Goal: Book appointment/travel/reservation

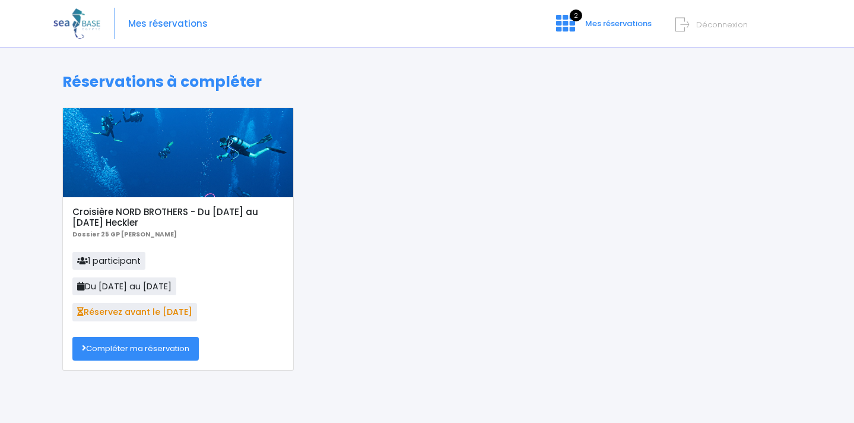
click at [175, 348] on link "Compléter ma réservation" at bounding box center [135, 349] width 126 height 24
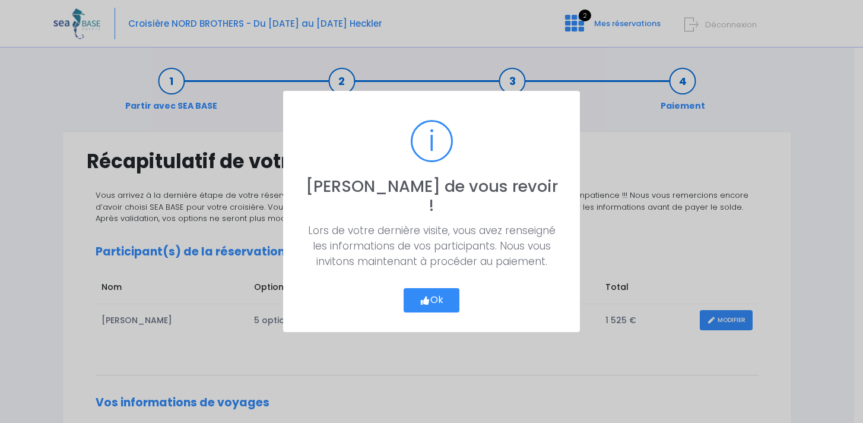
click at [436, 291] on button "Ok" at bounding box center [432, 300] width 56 height 25
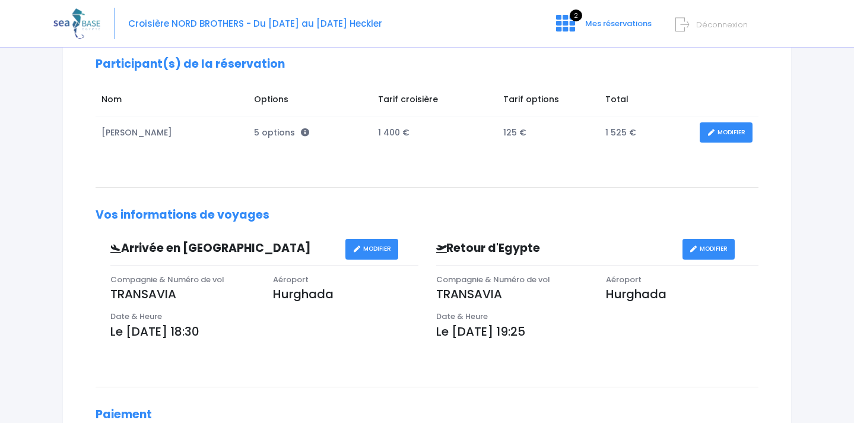
scroll to position [222, 0]
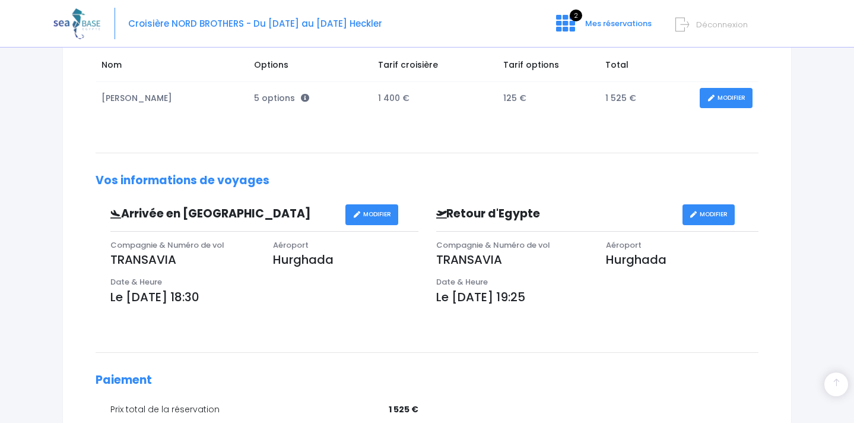
click at [371, 214] on link "MODIFIER" at bounding box center [371, 214] width 53 height 21
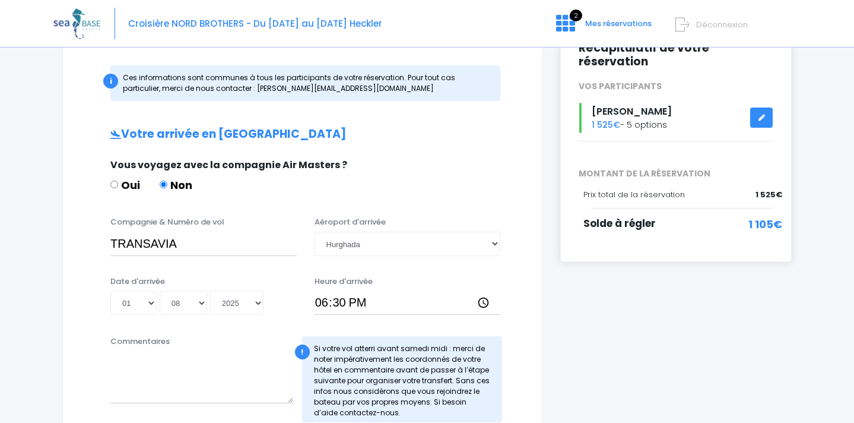
scroll to position [168, 0]
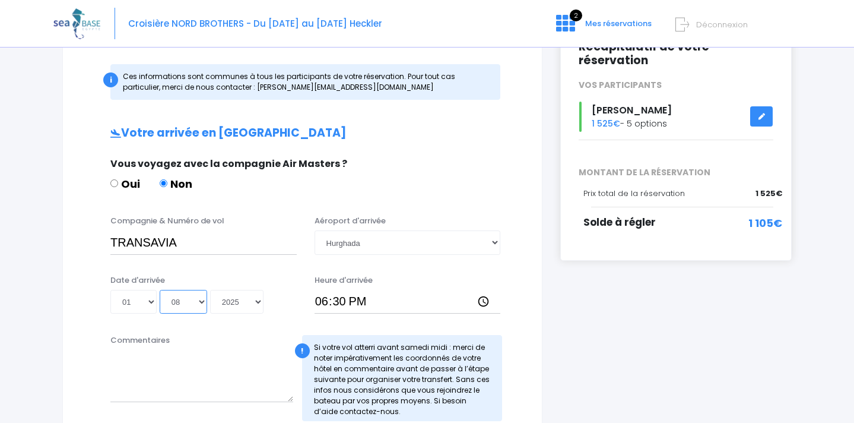
click at [200, 302] on select "Mois 01 02 03 04 05 06 07 08 09 10 11 12" at bounding box center [183, 302] width 47 height 24
select select "11"
click at [160, 290] on select "Mois 01 02 03 04 05 06 07 08 09 10 11 12" at bounding box center [183, 302] width 47 height 24
type input "[DATE]"
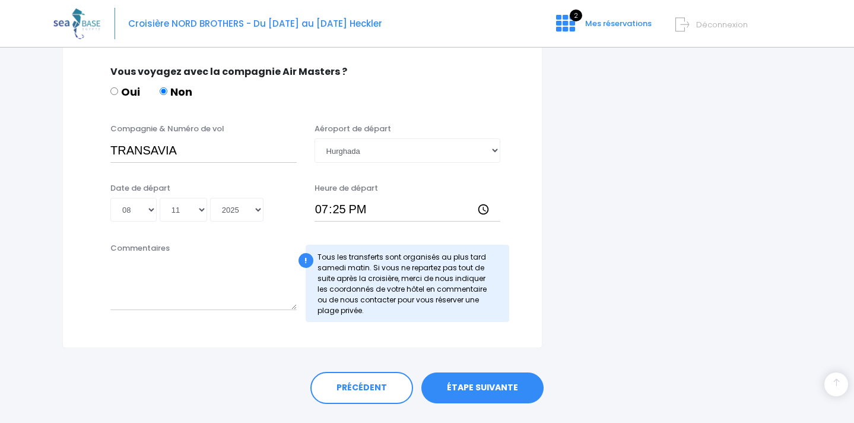
scroll to position [620, 0]
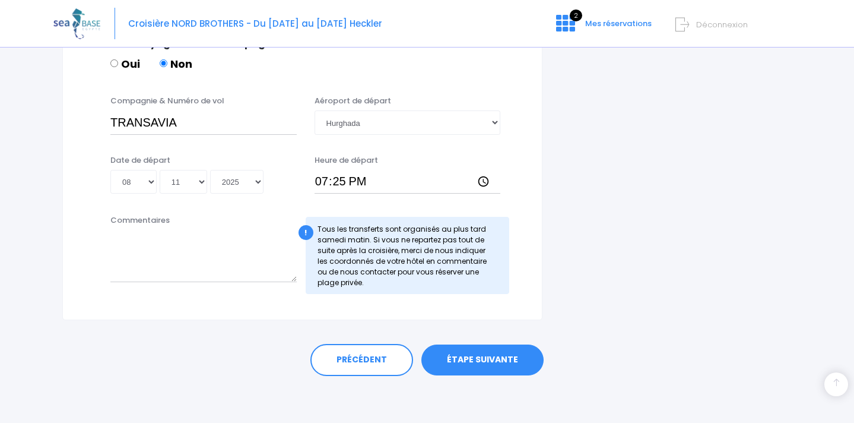
click at [519, 369] on link "ÉTAPE SUIVANTE" at bounding box center [482, 359] width 122 height 31
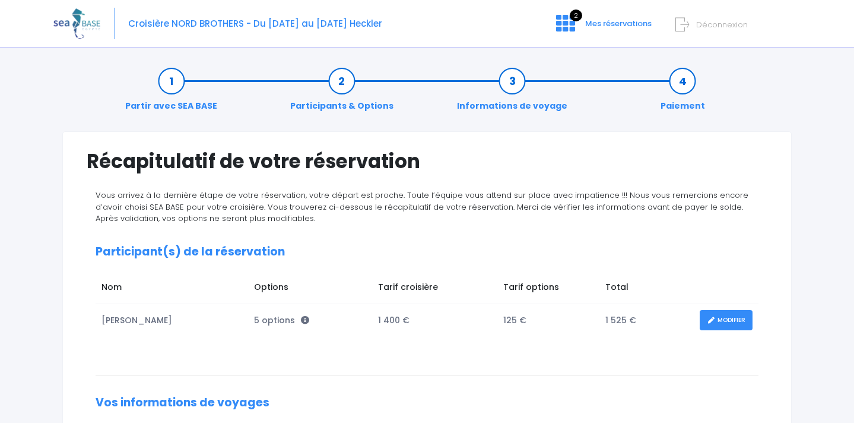
click at [735, 319] on link "MODIFIER" at bounding box center [726, 320] width 53 height 21
click at [721, 322] on link "MODIFIER" at bounding box center [726, 320] width 53 height 21
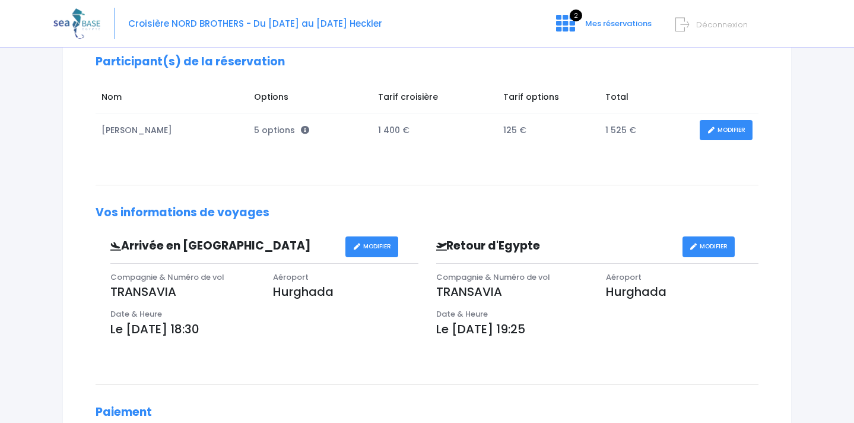
scroll to position [412, 0]
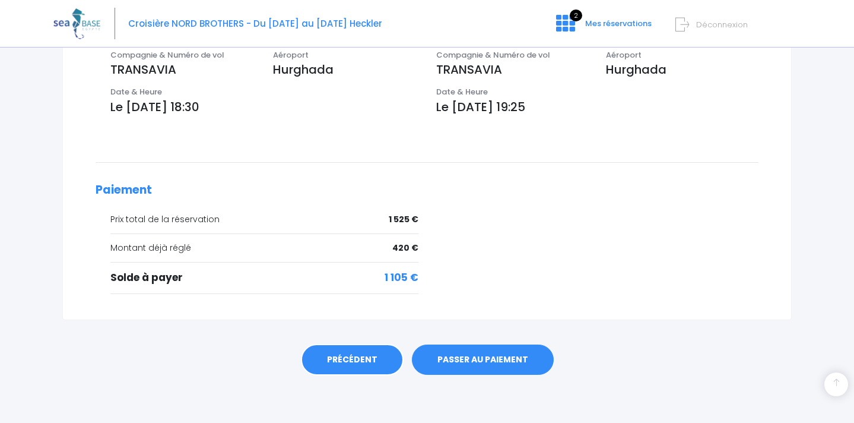
click at [337, 369] on link "PRÉCÉDENT" at bounding box center [352, 360] width 103 height 32
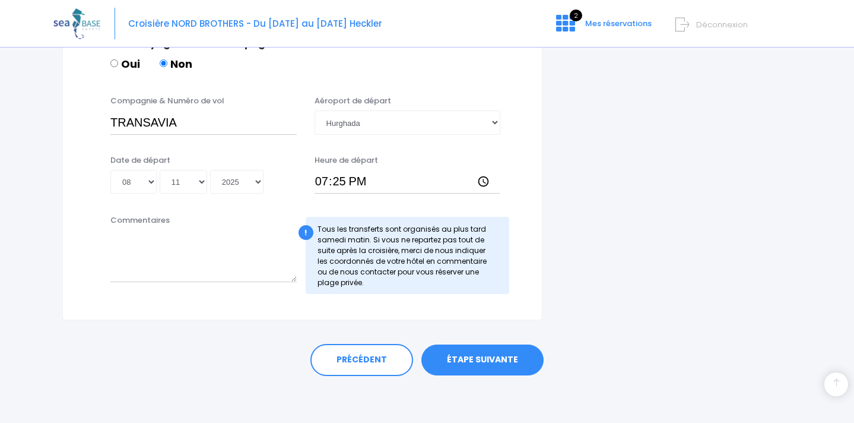
scroll to position [620, 0]
click at [339, 365] on link "PRÉCÉDENT" at bounding box center [361, 360] width 103 height 32
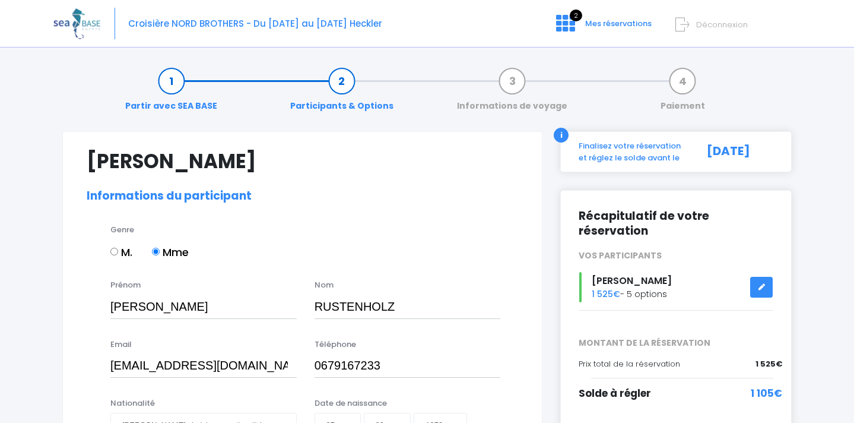
select select "N2"
select select "M"
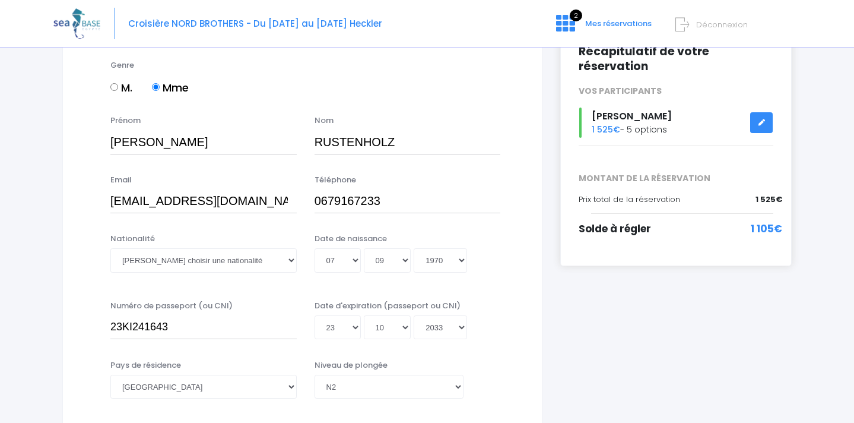
scroll to position [214, 0]
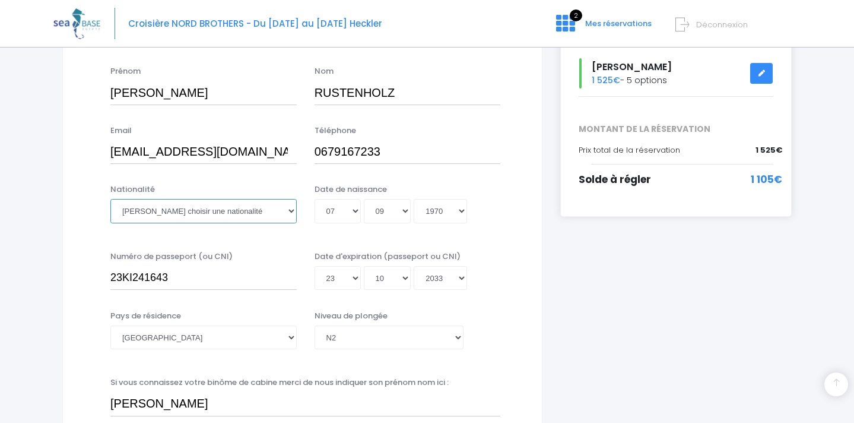
click at [290, 210] on select "Veuillez choisir une nationalité Afghane Albanaise Algerienne Allemande America…" at bounding box center [203, 211] width 186 height 24
select select "Française"
click at [110, 199] on select "Veuillez choisir une nationalité Afghane Albanaise Algerienne Allemande America…" at bounding box center [203, 211] width 186 height 24
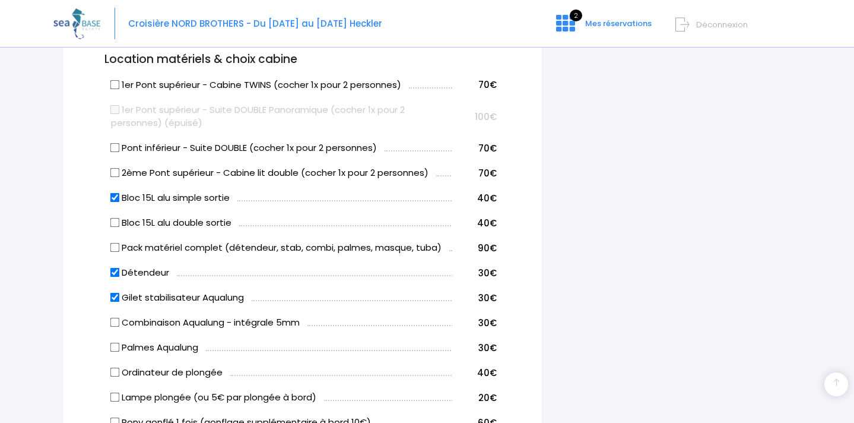
scroll to position [638, 0]
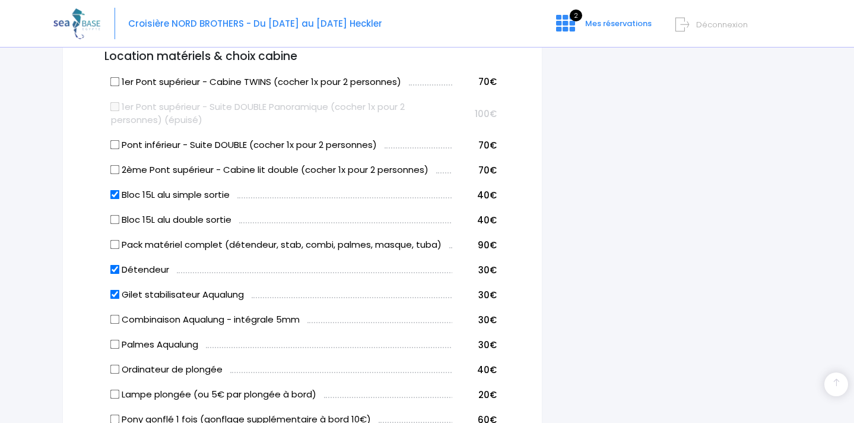
click at [113, 296] on input "Gilet stabilisateur Aqualung" at bounding box center [114, 294] width 9 height 9
checkbox input "false"
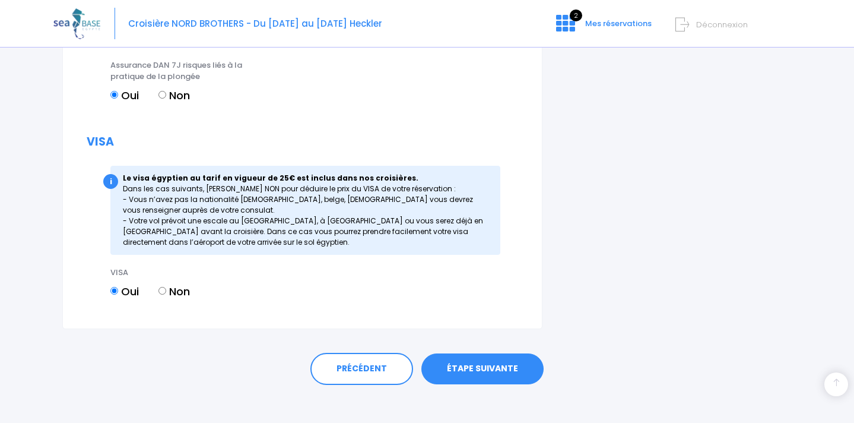
scroll to position [1546, 0]
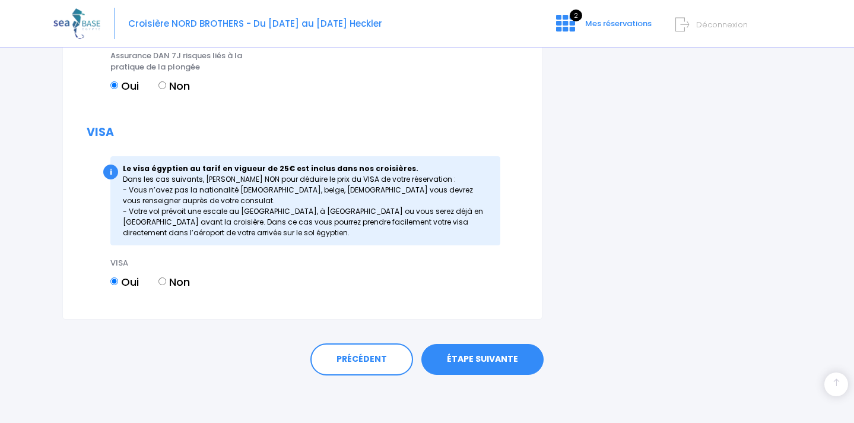
click at [508, 367] on link "ÉTAPE SUIVANTE" at bounding box center [482, 359] width 122 height 31
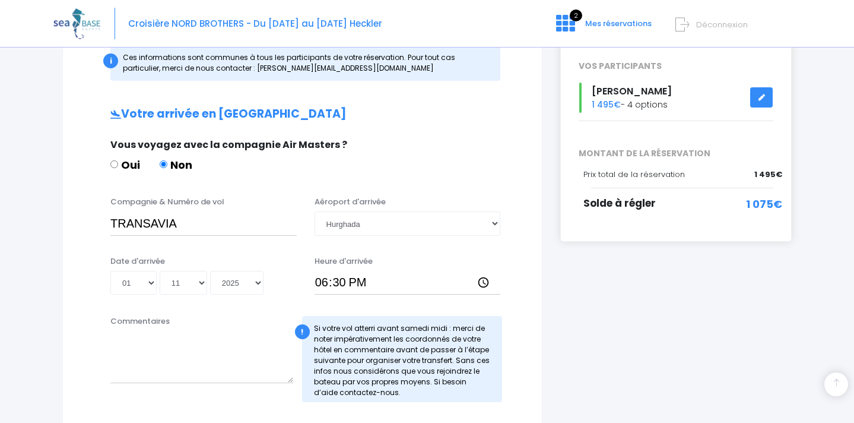
scroll to position [190, 0]
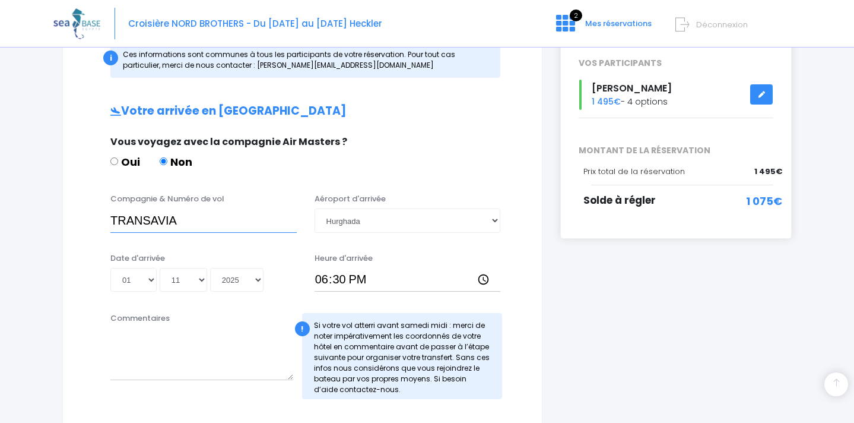
click at [230, 230] on input "TRANSAVIA" at bounding box center [203, 220] width 186 height 24
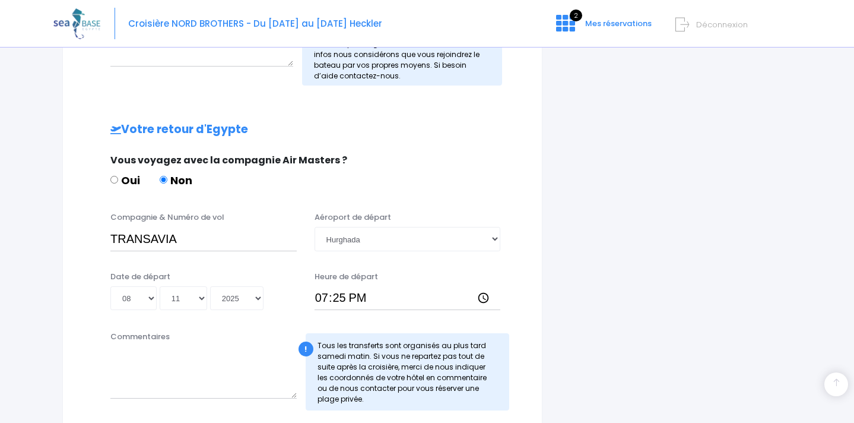
scroll to position [544, 0]
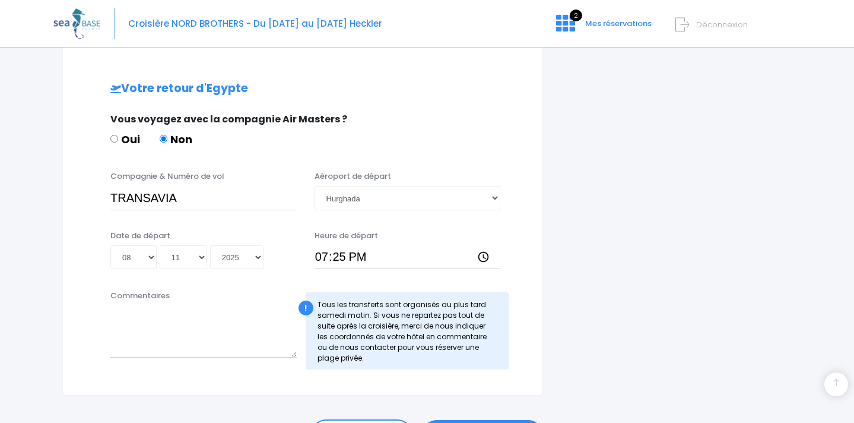
type input "TRANSAVIA TO8066"
click at [239, 207] on input "TRANSAVIA" at bounding box center [203, 198] width 186 height 24
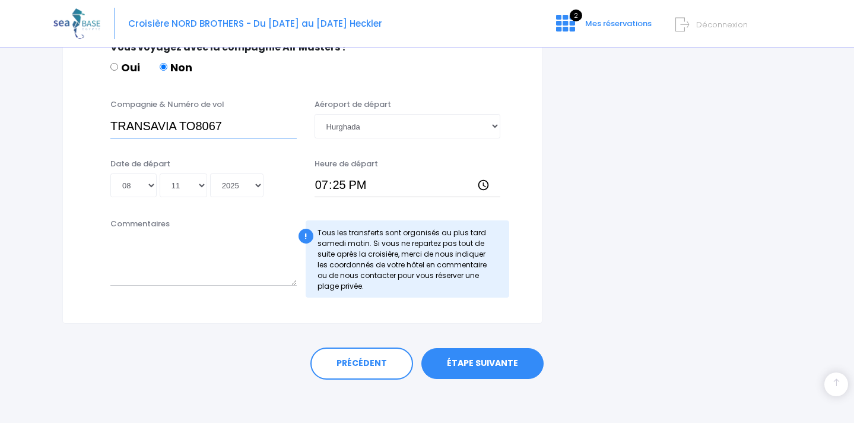
scroll to position [620, 0]
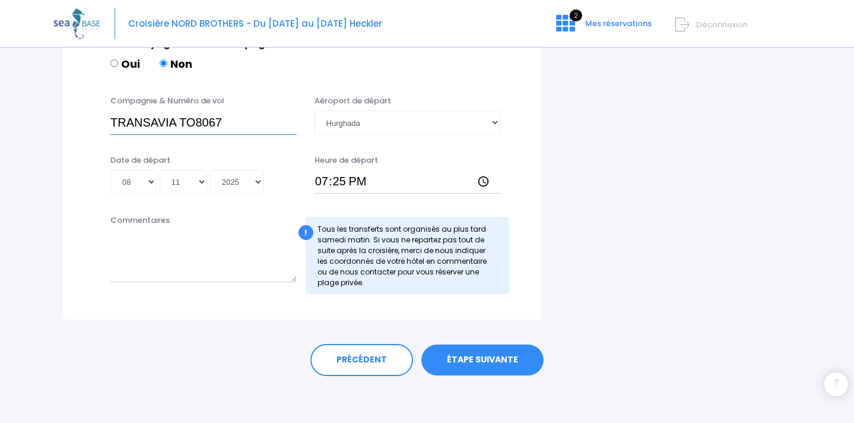
type input "TRANSAVIA TO8067"
click at [505, 368] on link "ÉTAPE SUIVANTE" at bounding box center [482, 359] width 122 height 31
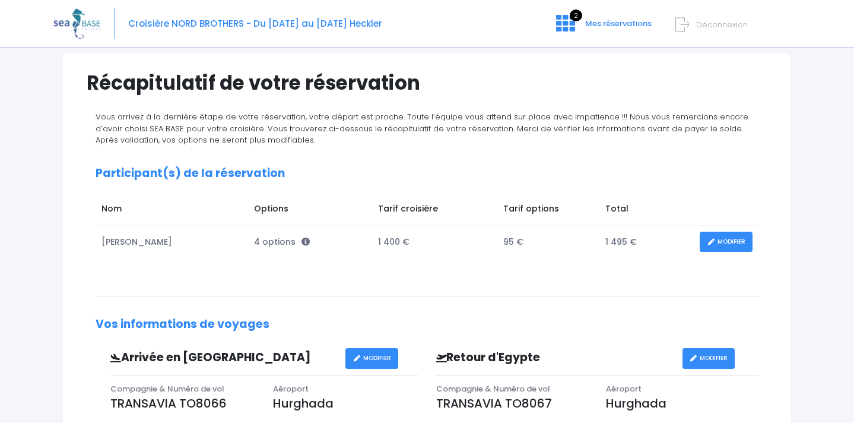
scroll to position [138, 0]
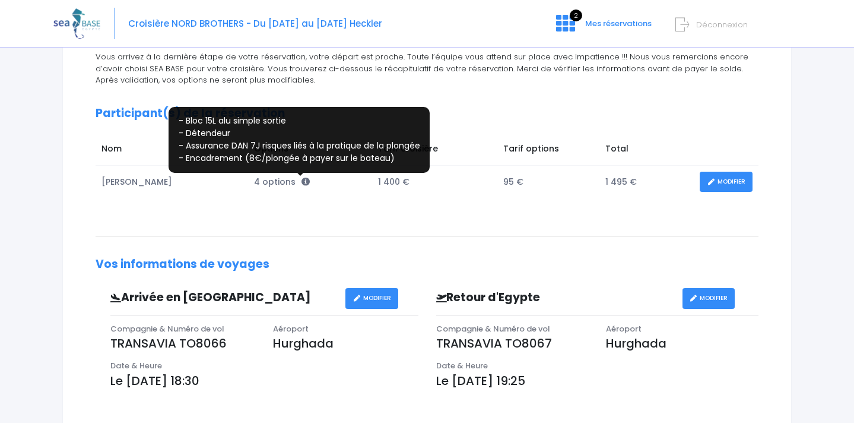
click at [302, 183] on icon at bounding box center [306, 181] width 8 height 8
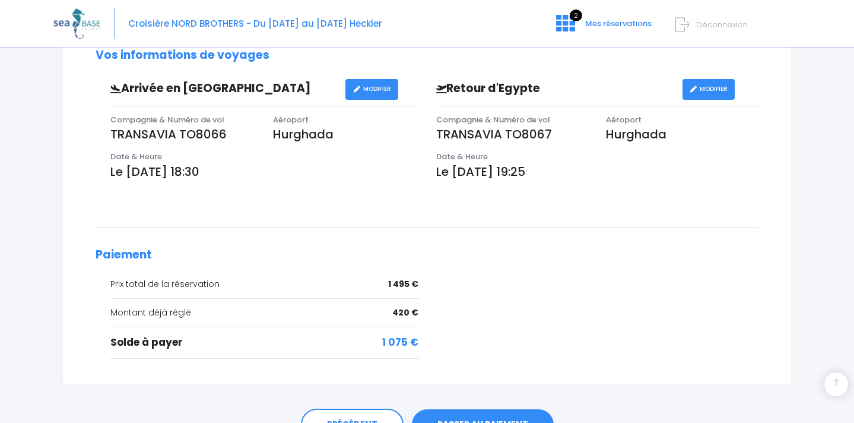
scroll to position [412, 0]
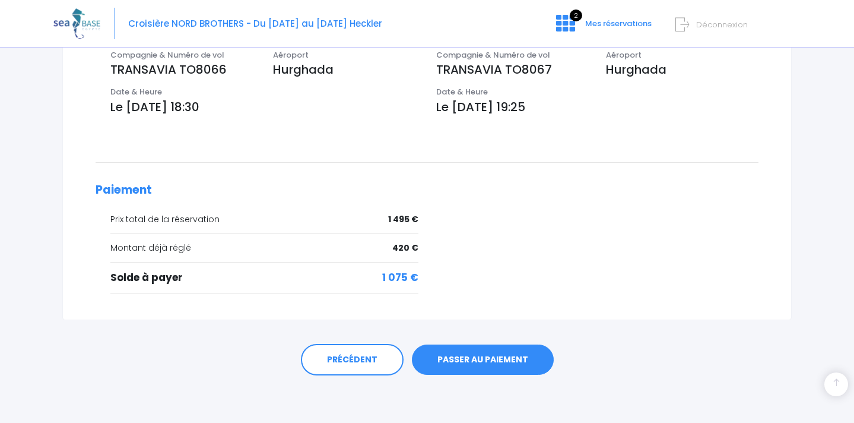
click at [512, 366] on link "PASSER AU PAIEMENT" at bounding box center [483, 359] width 142 height 31
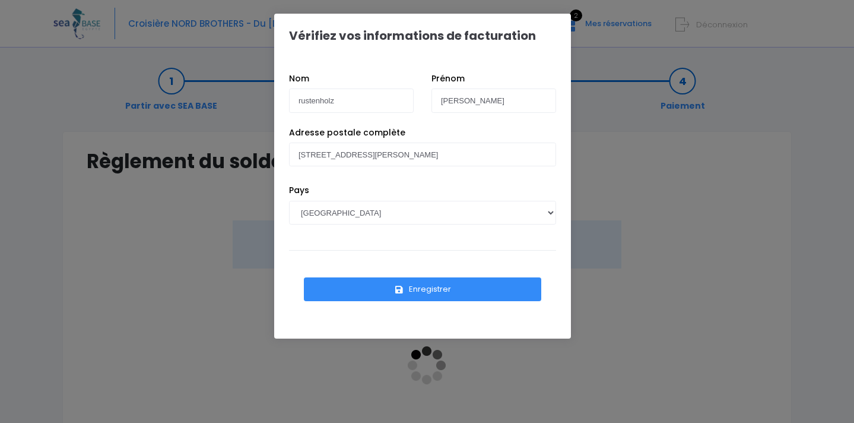
click at [478, 291] on button "Enregistrer" at bounding box center [422, 289] width 237 height 24
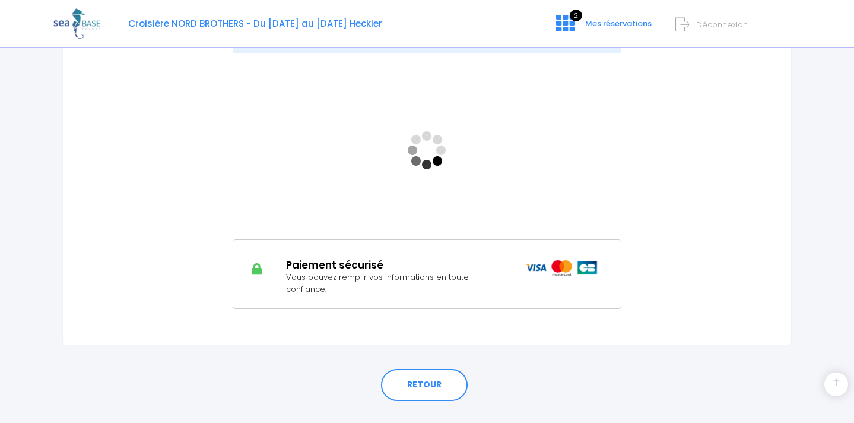
scroll to position [229, 0]
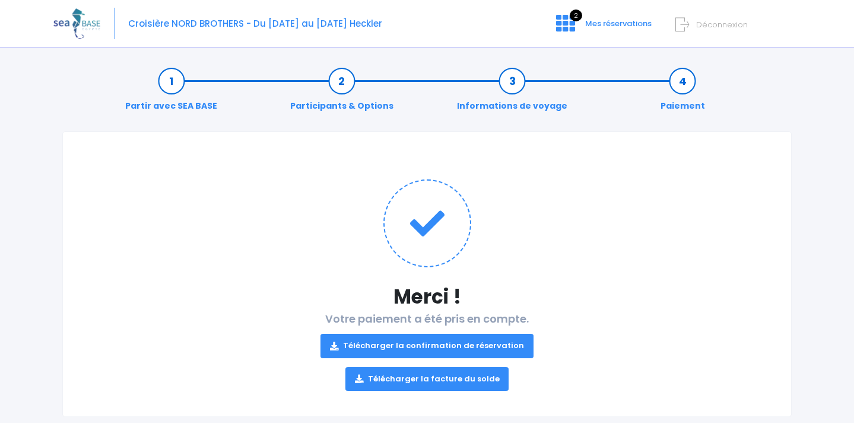
click at [493, 350] on link "Télécharger la confirmation de réservation" at bounding box center [427, 346] width 213 height 24
click at [456, 384] on link "Télécharger la facture du solde" at bounding box center [427, 379] width 164 height 24
